Goal: Information Seeking & Learning: Learn about a topic

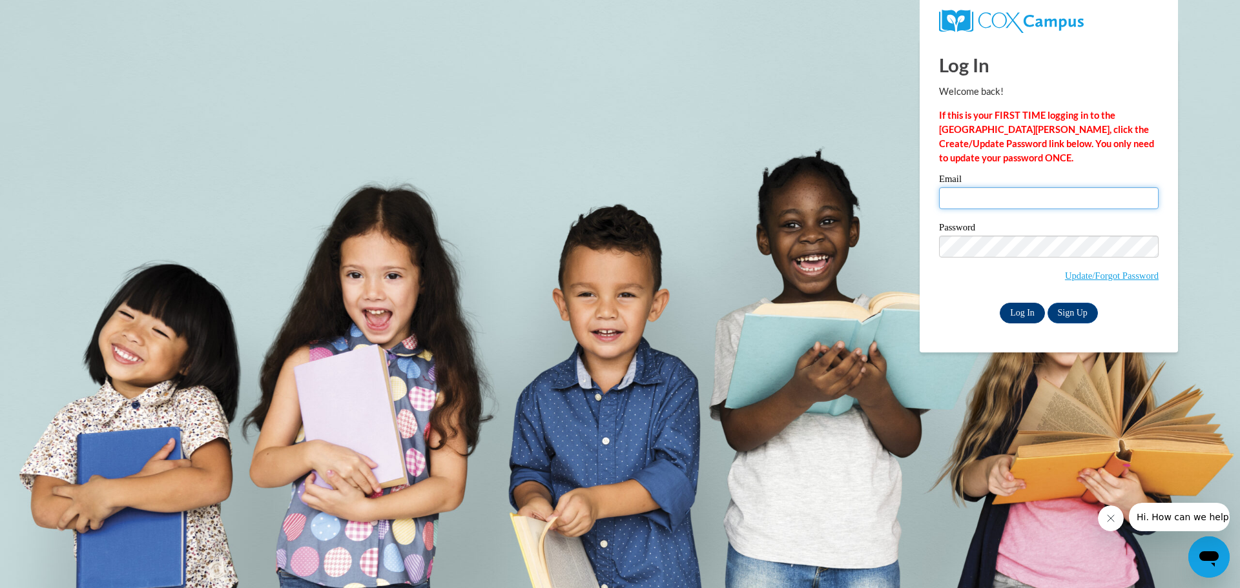
type input "ksizemore@prescott.k12.wi.us"
click at [1021, 314] on input "Log In" at bounding box center [1021, 313] width 45 height 21
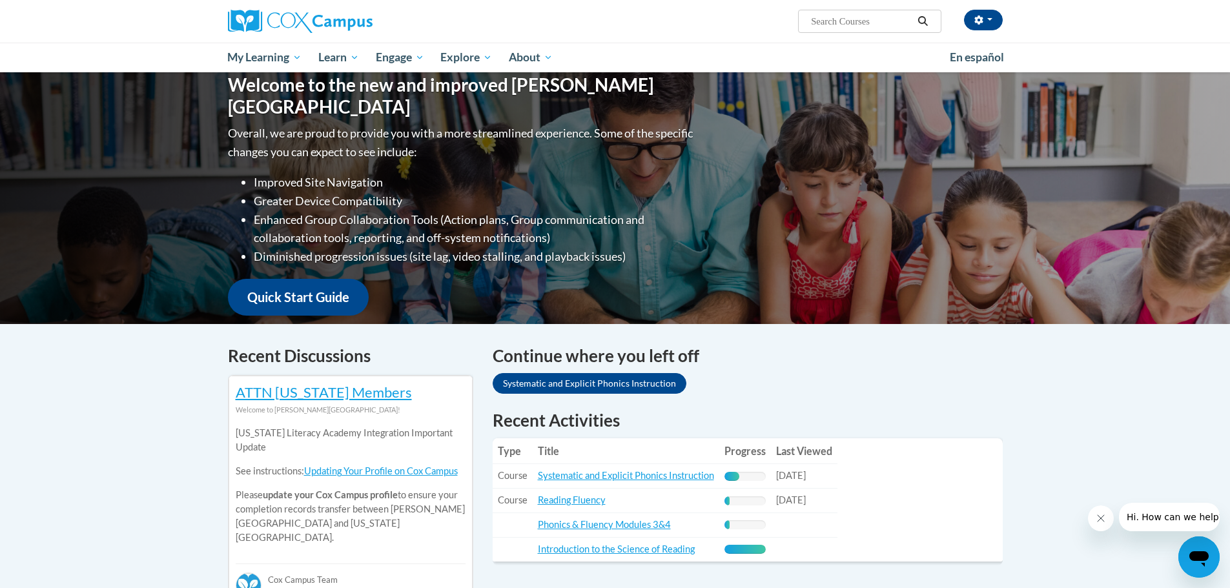
scroll to position [194, 0]
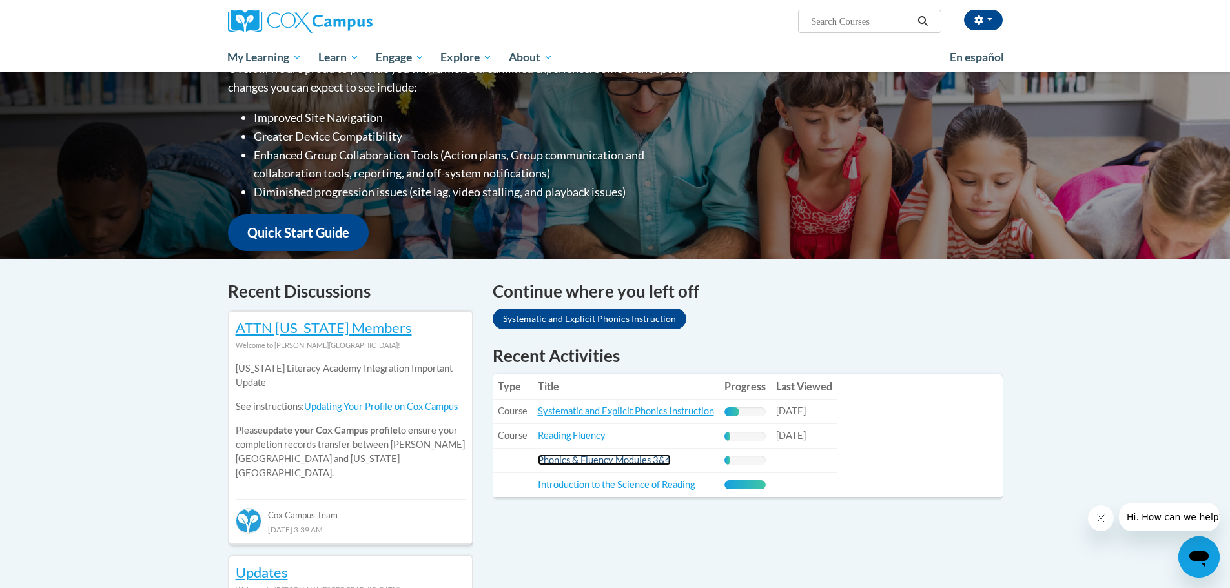
click at [612, 457] on link "Phonics & Fluency Modules 3&4" at bounding box center [604, 460] width 133 height 11
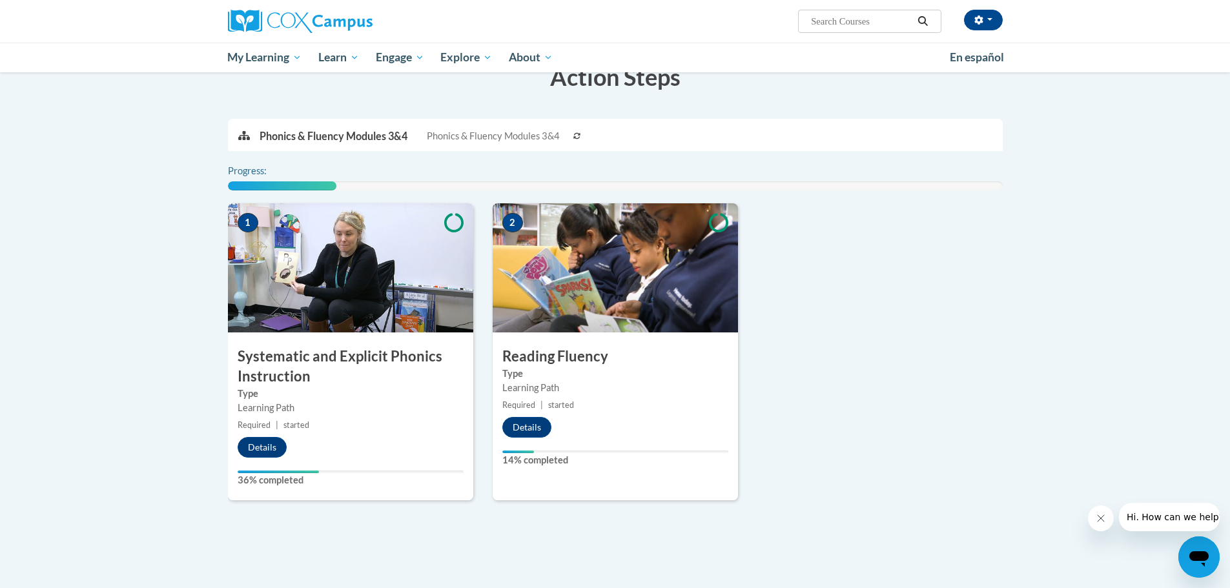
scroll to position [258, 0]
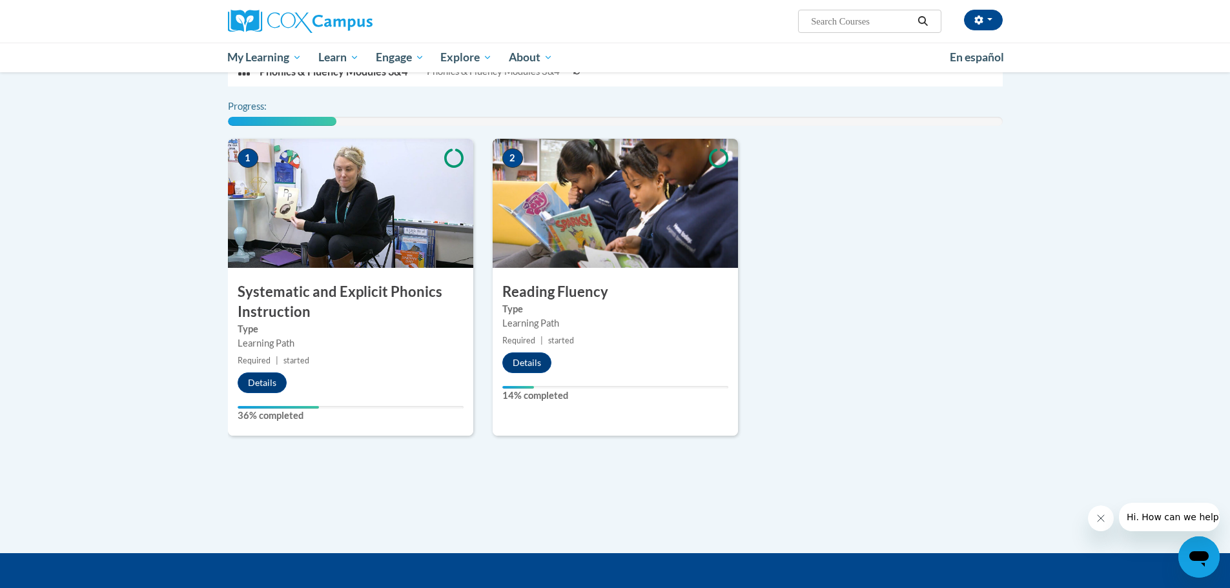
click at [322, 297] on h3 "Systematic and Explicit Phonics Instruction" at bounding box center [350, 302] width 245 height 40
click at [258, 376] on button "Details" at bounding box center [262, 383] width 49 height 21
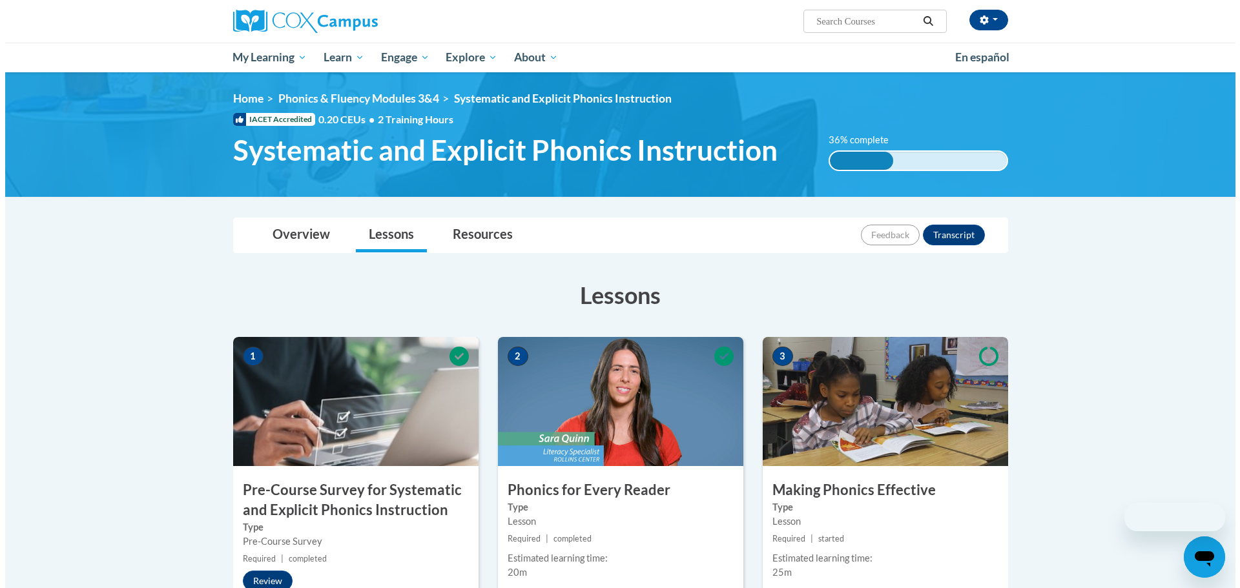
scroll to position [323, 0]
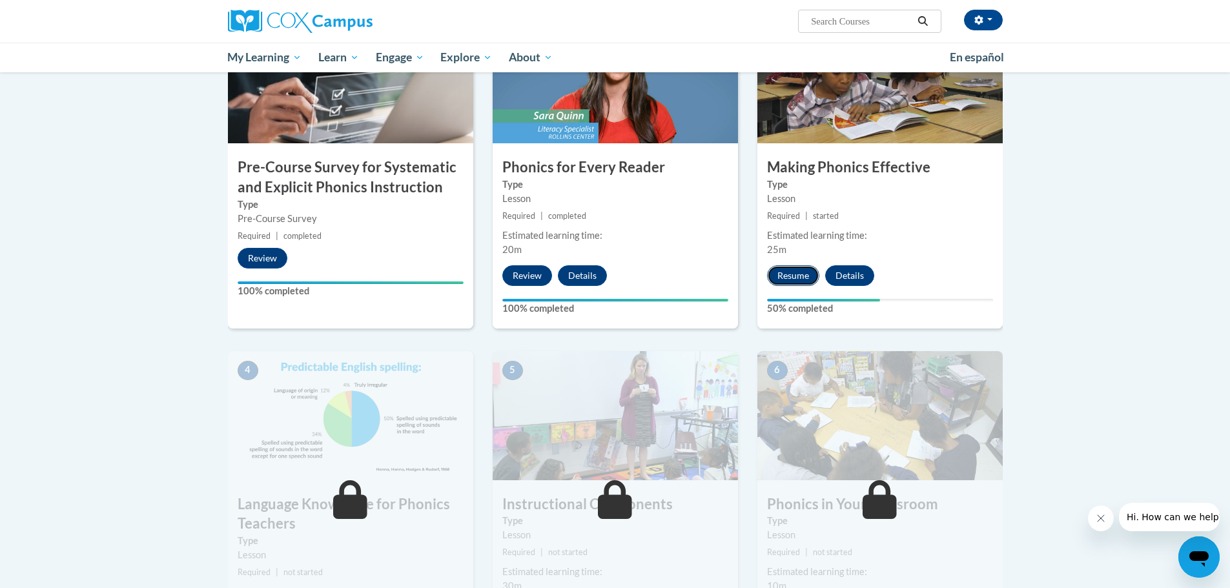
click at [786, 274] on button "Resume" at bounding box center [793, 275] width 52 height 21
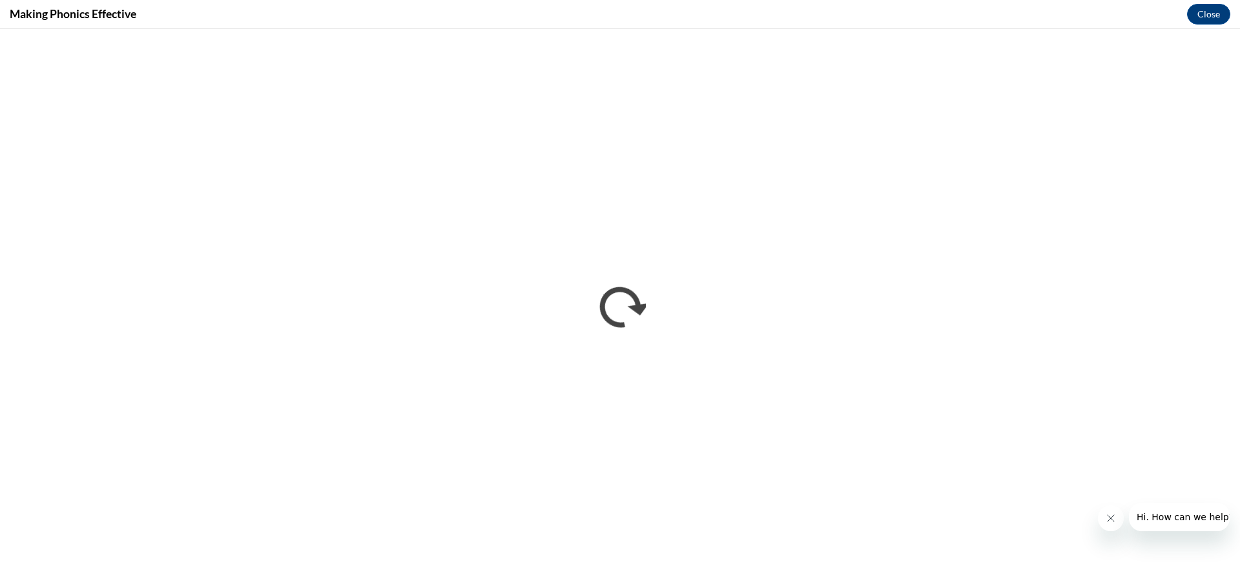
scroll to position [0, 0]
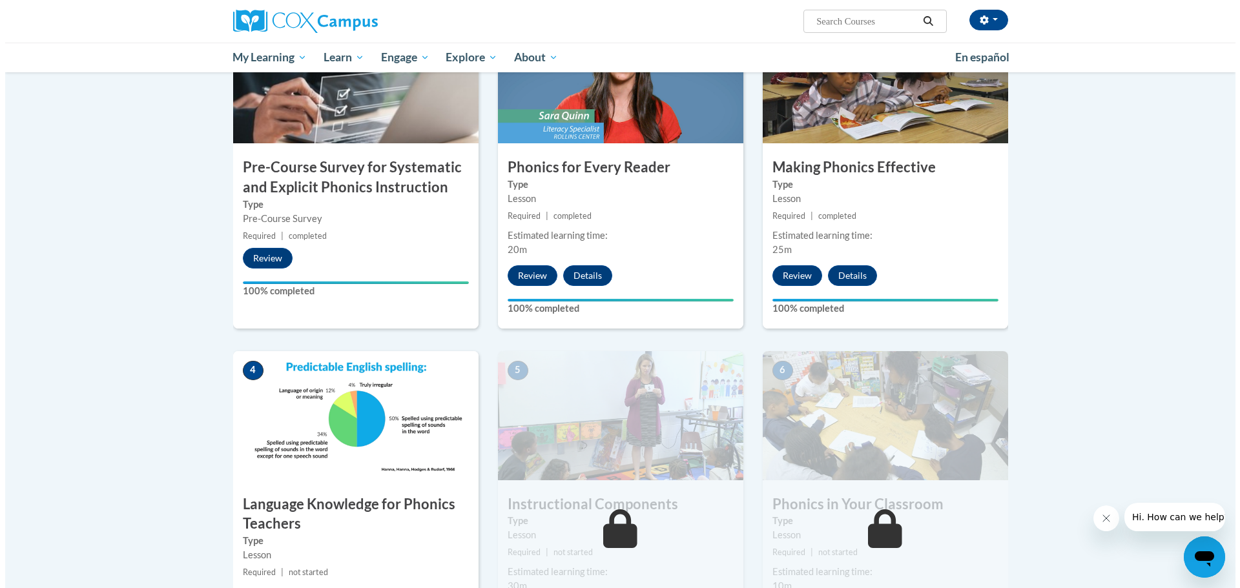
scroll to position [387, 0]
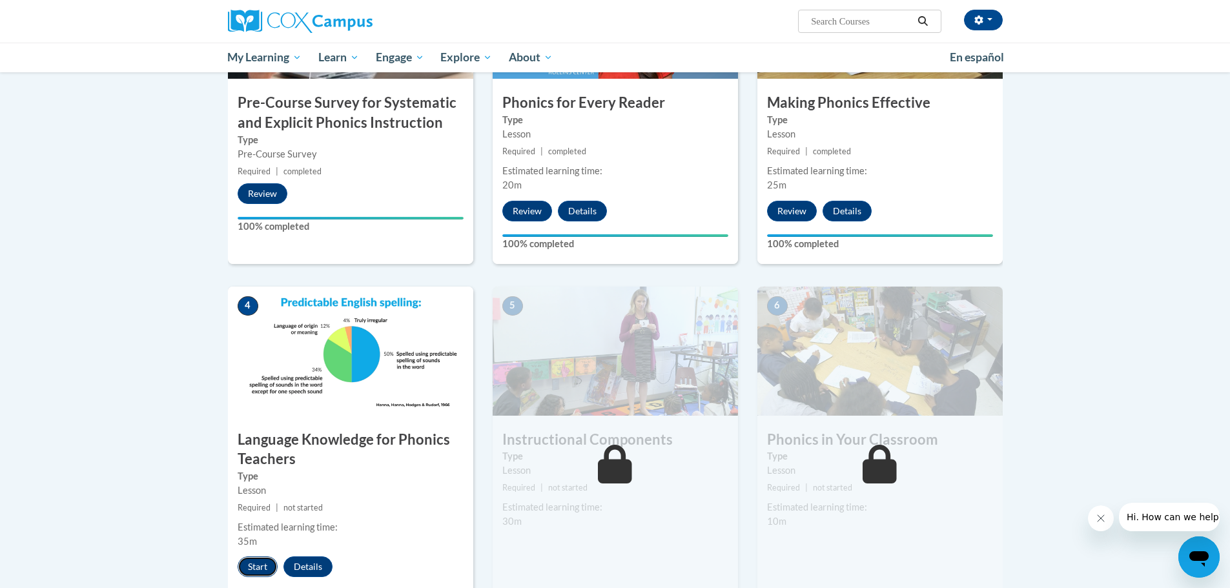
click at [261, 564] on button "Start" at bounding box center [258, 567] width 40 height 21
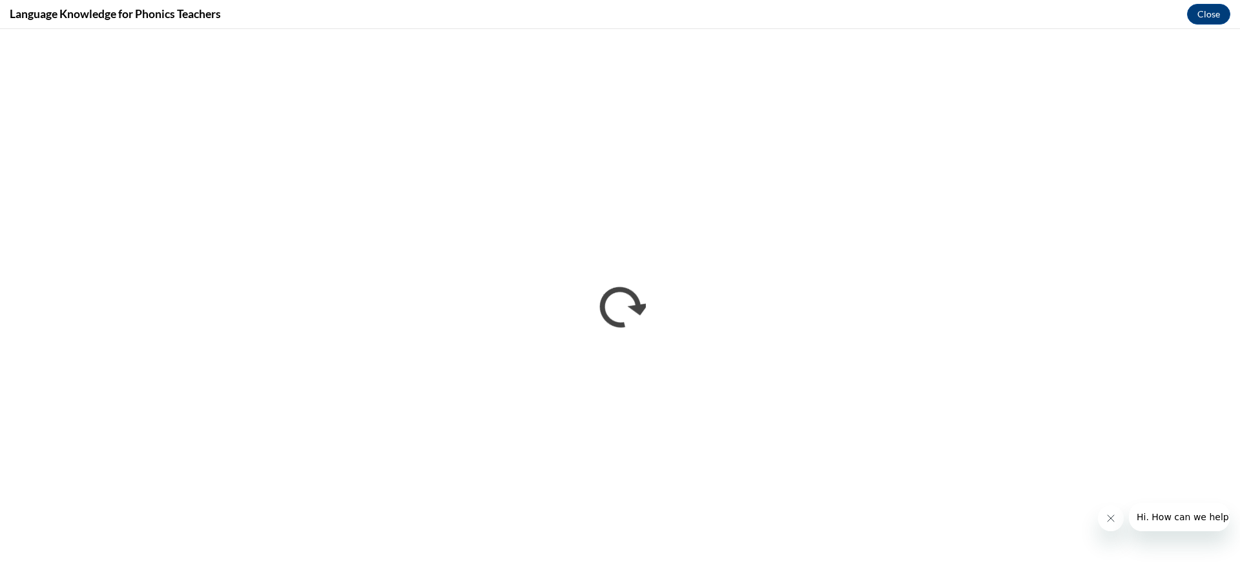
scroll to position [0, 0]
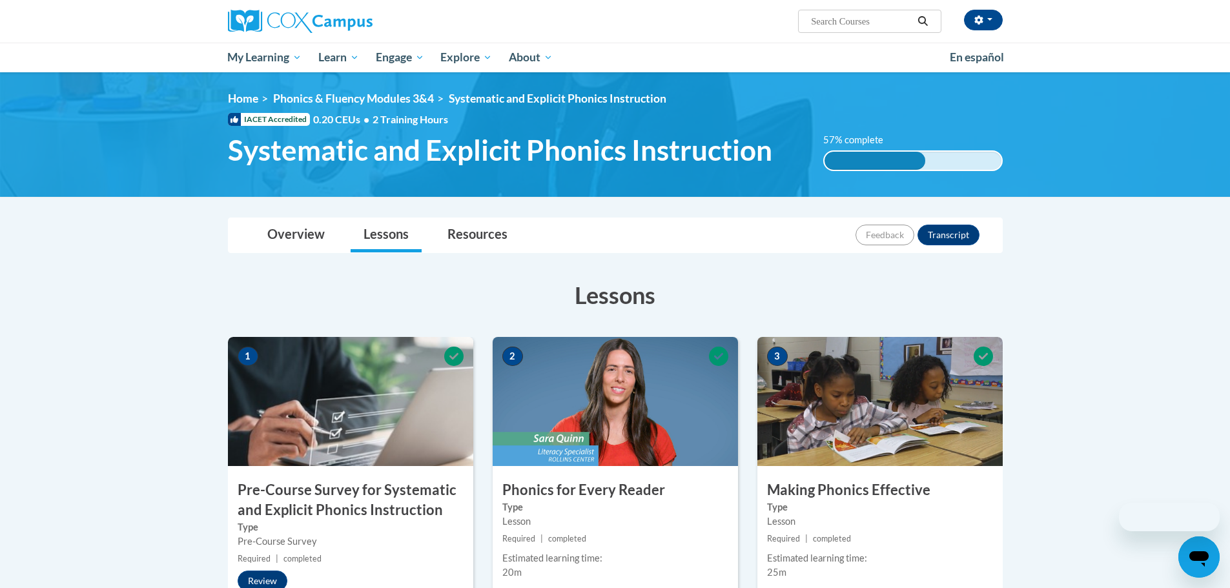
scroll to position [432, 0]
